Goal: Task Accomplishment & Management: Complete application form

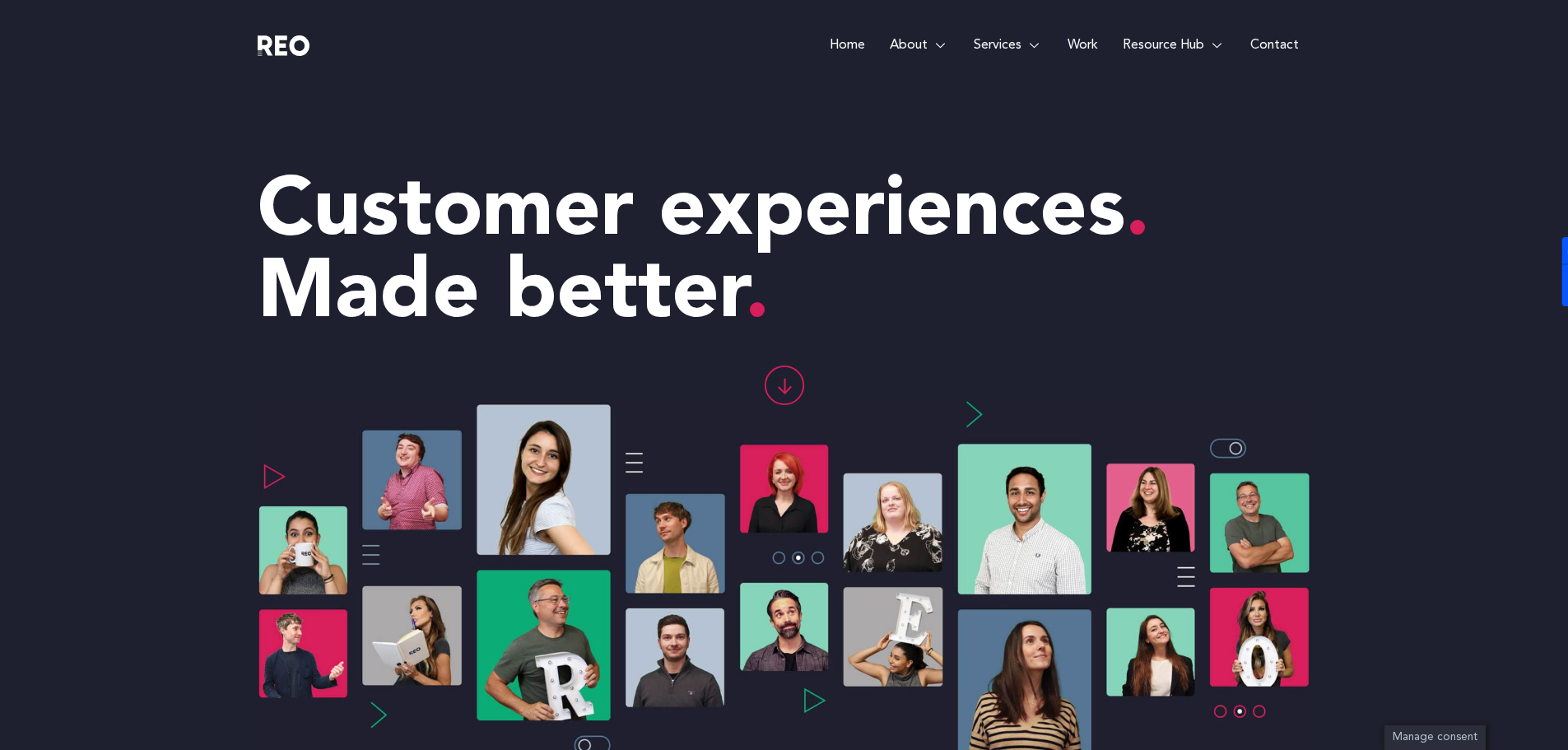
click at [1083, 40] on link "Work" at bounding box center [1083, 45] width 56 height 90
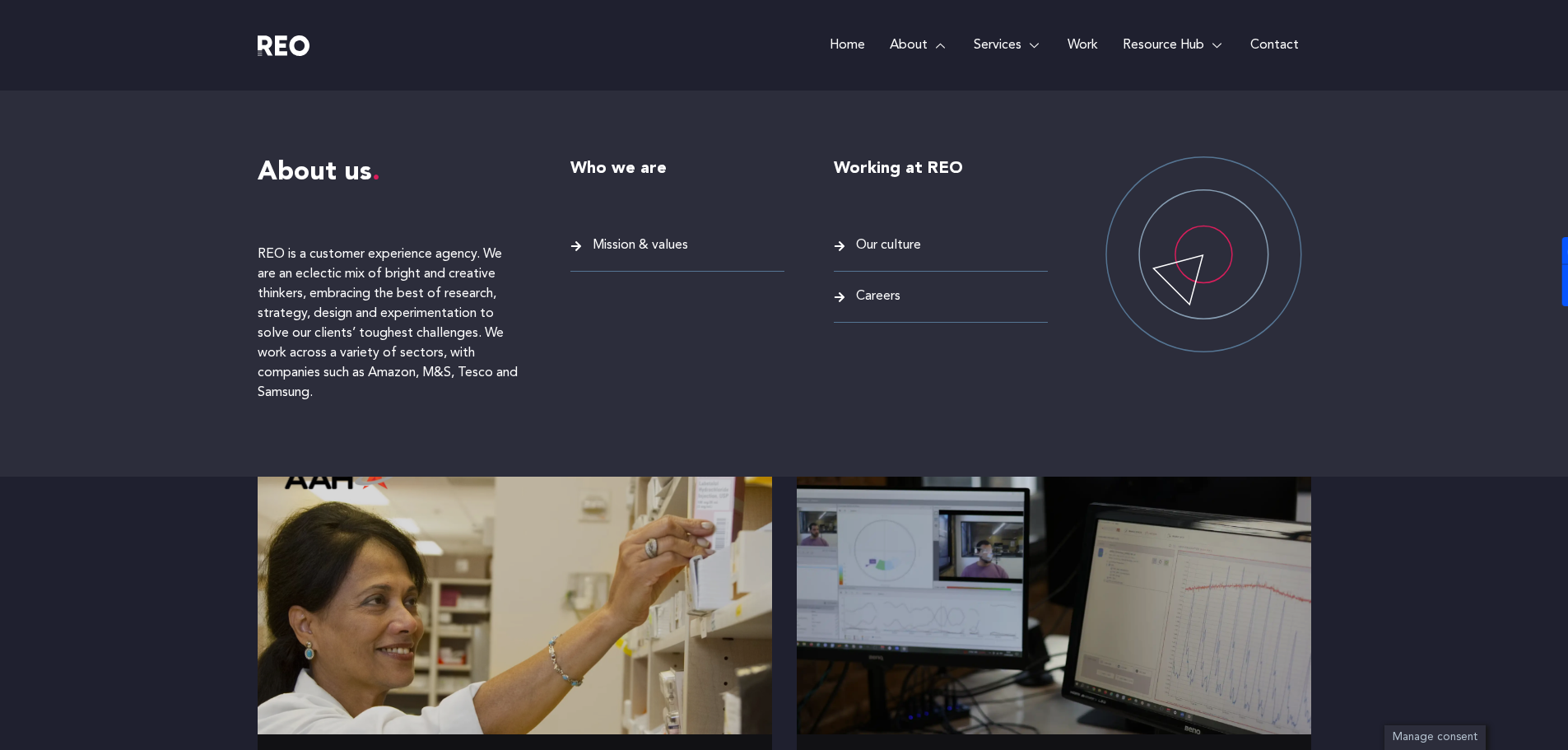
click at [862, 304] on span "Careers" at bounding box center [875, 296] width 49 height 22
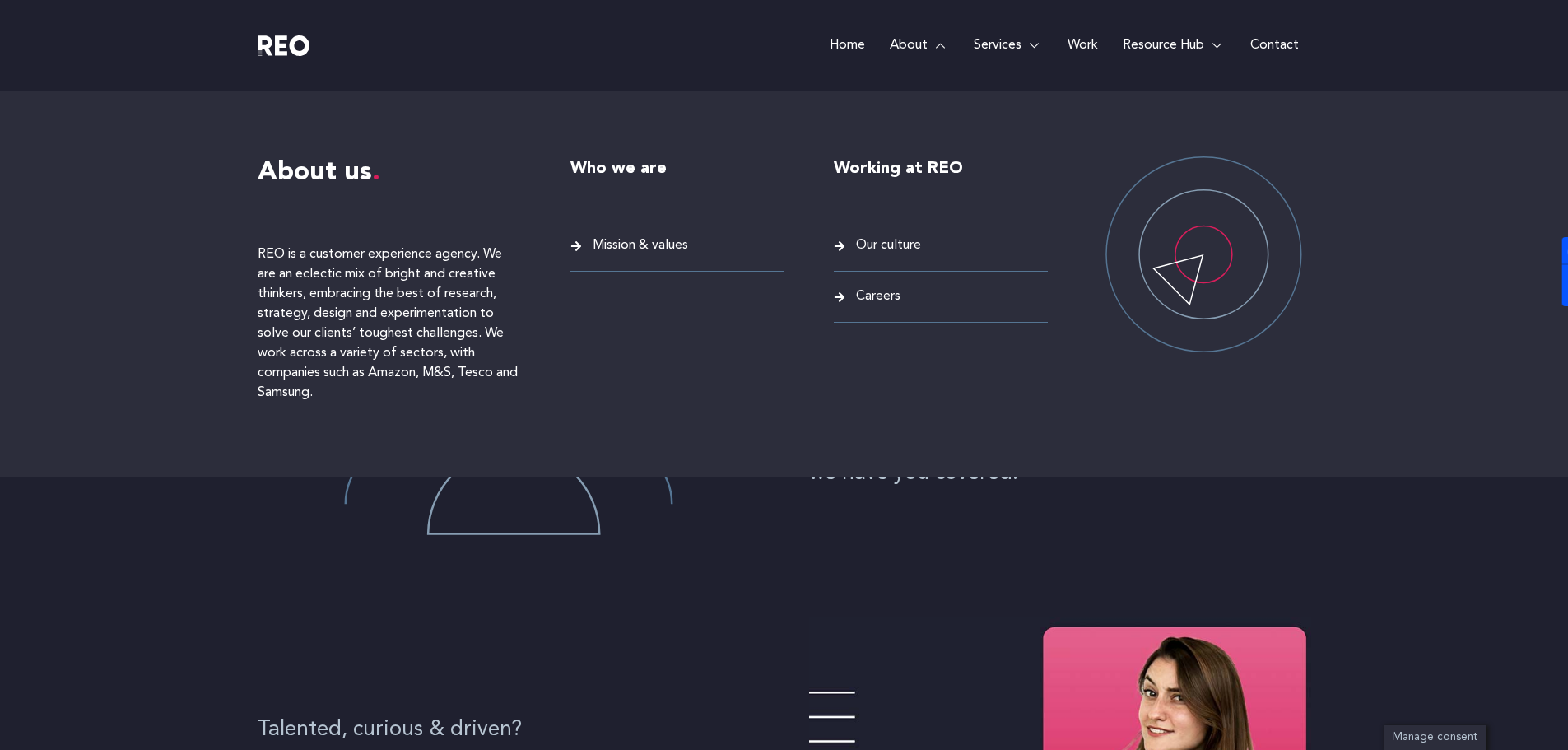
click at [885, 305] on span "Careers" at bounding box center [875, 296] width 49 height 22
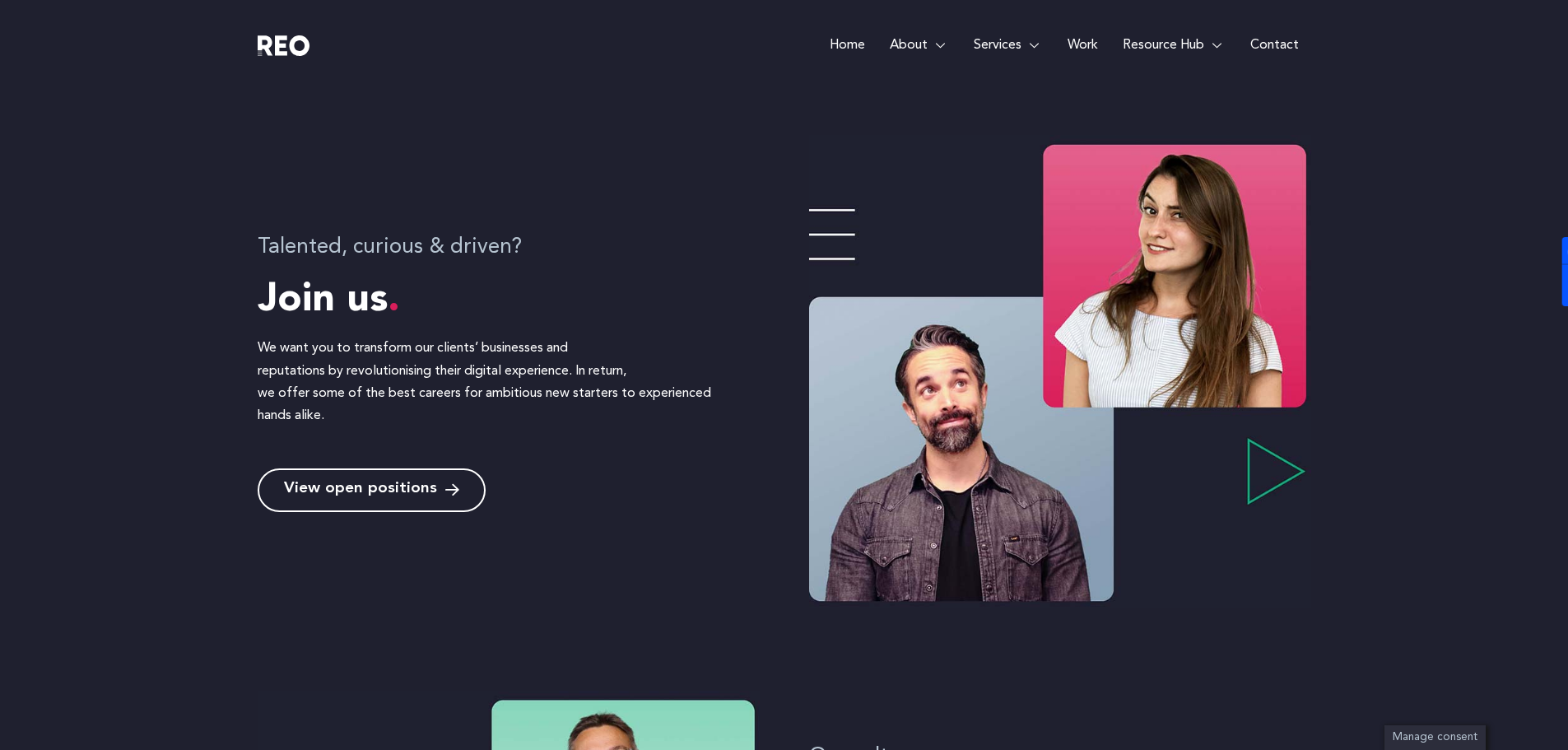
scroll to position [786, 0]
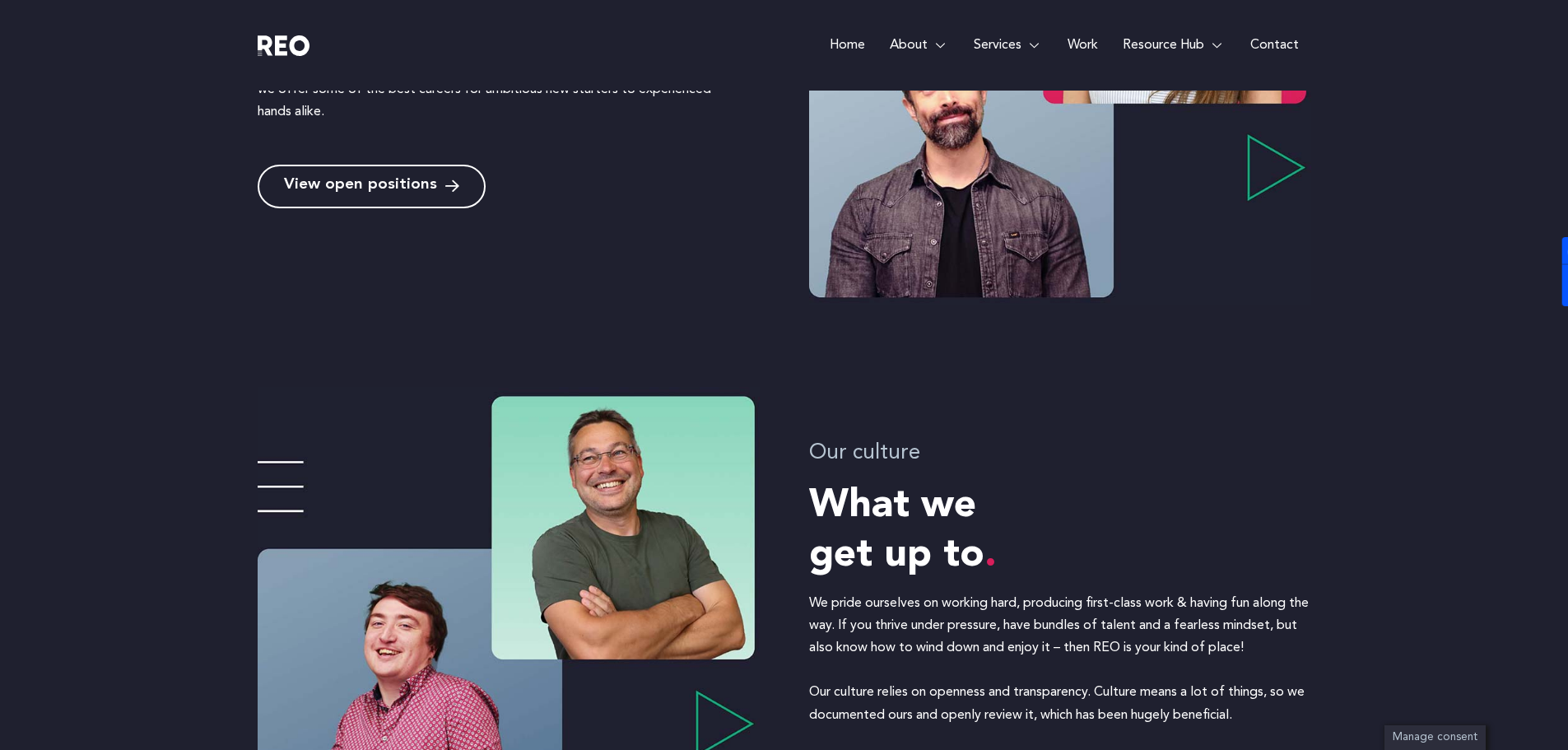
click at [295, 179] on span "View open positions" at bounding box center [361, 187] width 153 height 16
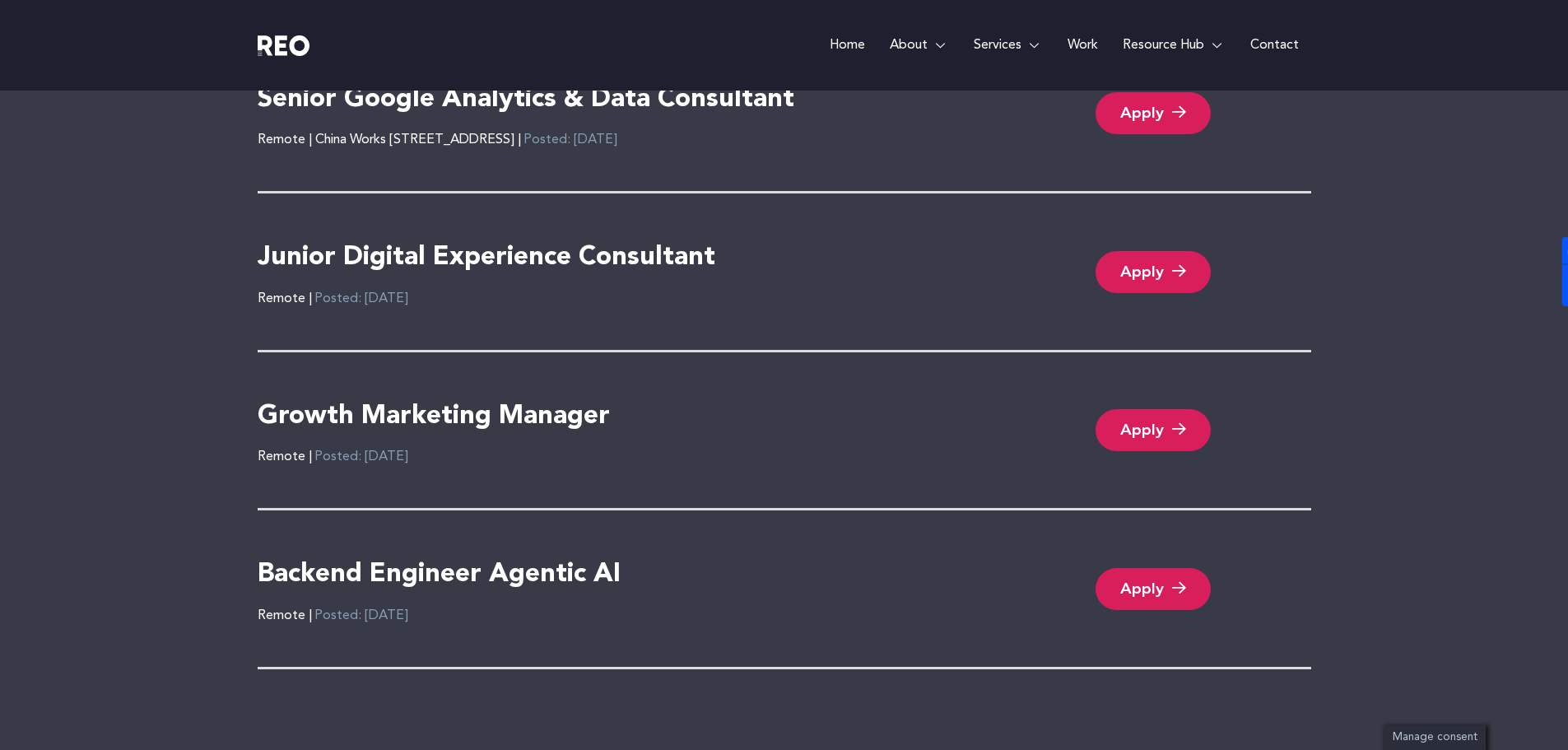
scroll to position [3708, 0]
click at [1182, 408] on link "Apply" at bounding box center [1154, 429] width 115 height 42
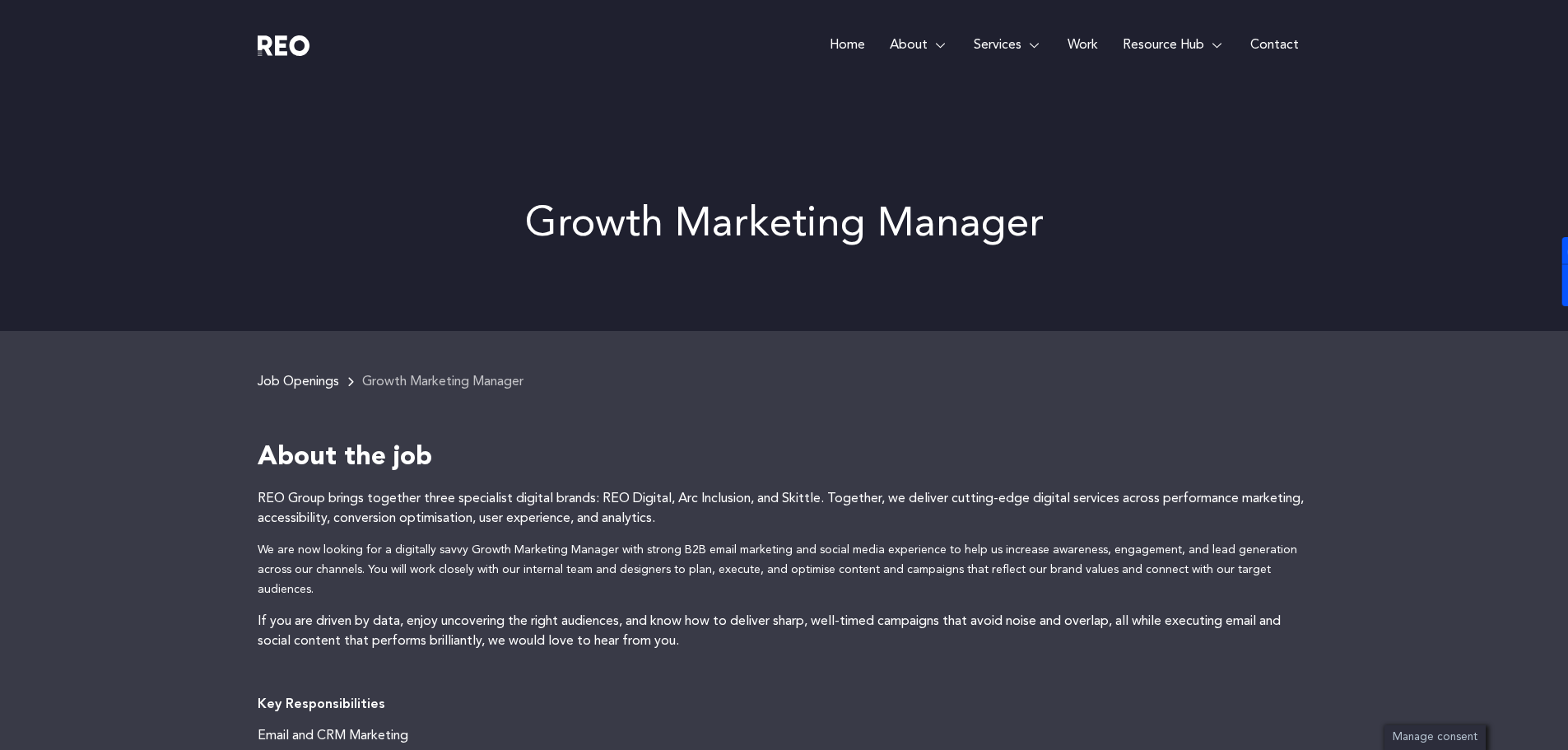
click at [679, 130] on div "Growth Marketing Manager" at bounding box center [784, 230] width 1053 height 201
